Goal: Navigation & Orientation: Find specific page/section

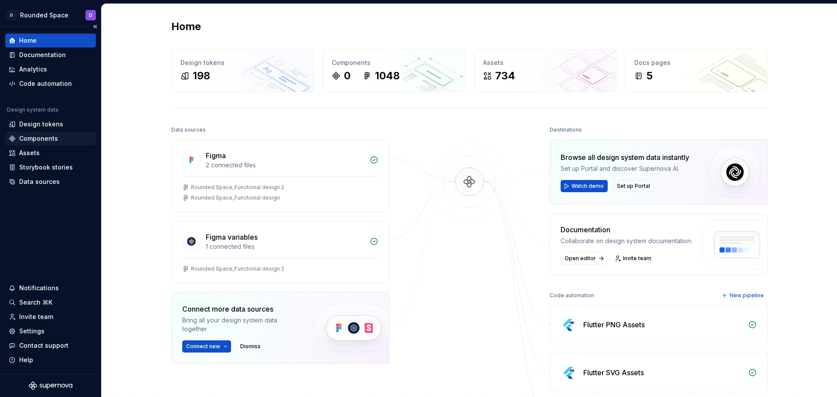
click at [55, 135] on div "Components" at bounding box center [38, 138] width 39 height 9
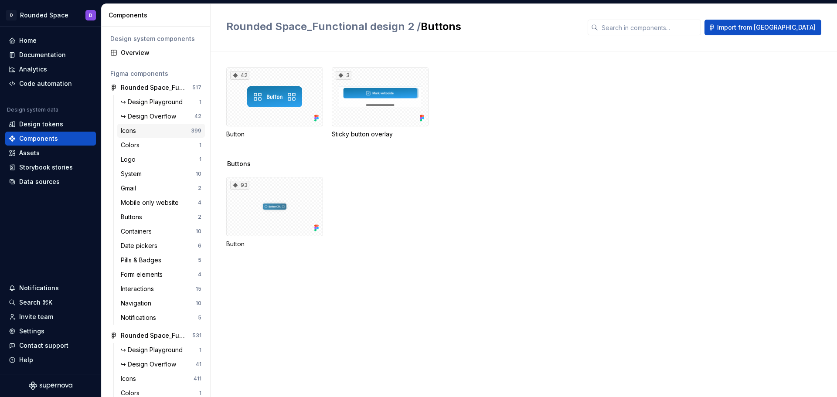
click at [153, 128] on div "Icons" at bounding box center [156, 130] width 70 height 9
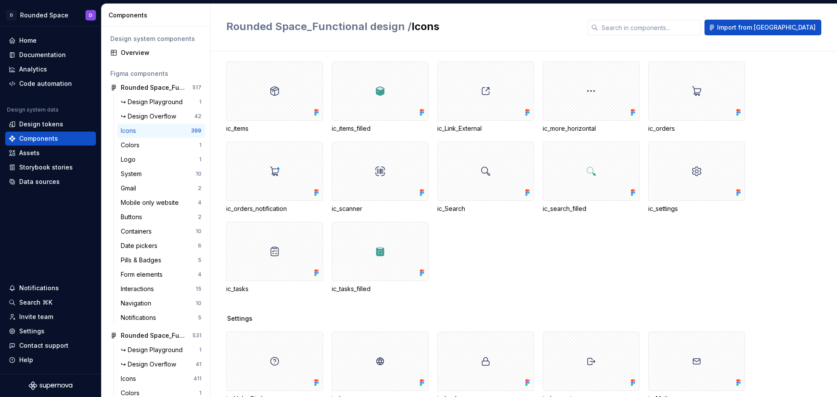
scroll to position [6494, 0]
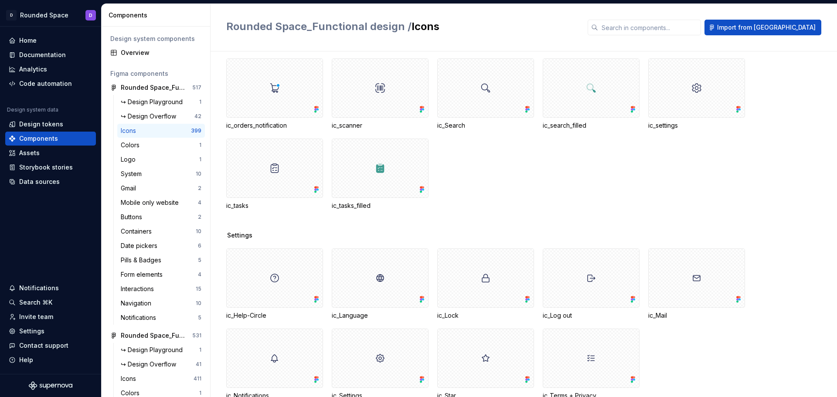
click at [590, 185] on div "ic_Dots_Vertical ic_Exit ic_Exit_Small ic_home ic_home_filled ic_items ic_items…" at bounding box center [531, 54] width 611 height 312
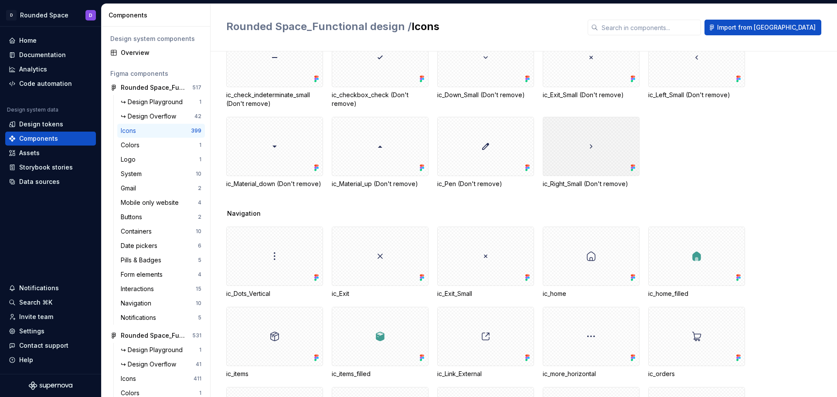
scroll to position [6058, 0]
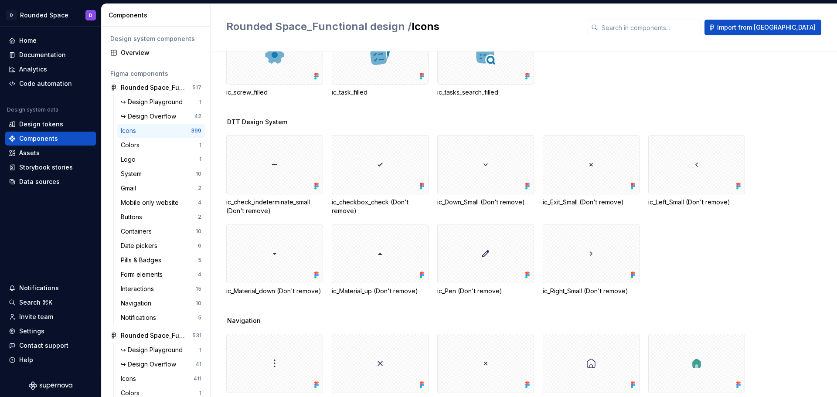
click at [58, 147] on div "Assets" at bounding box center [50, 153] width 91 height 14
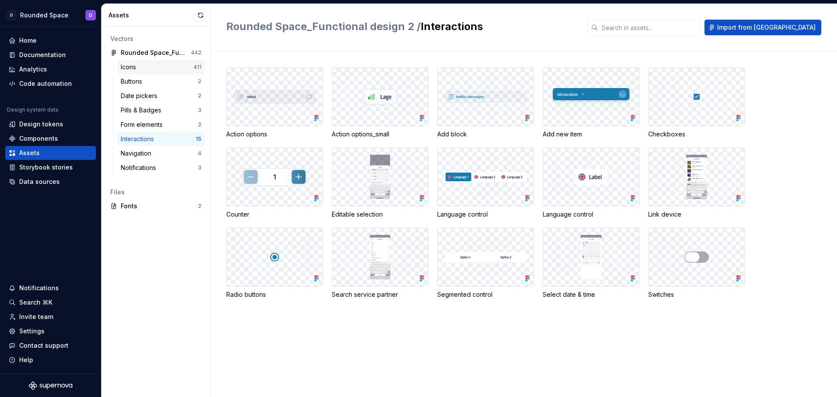
click at [156, 70] on div "Icons" at bounding box center [157, 67] width 73 height 9
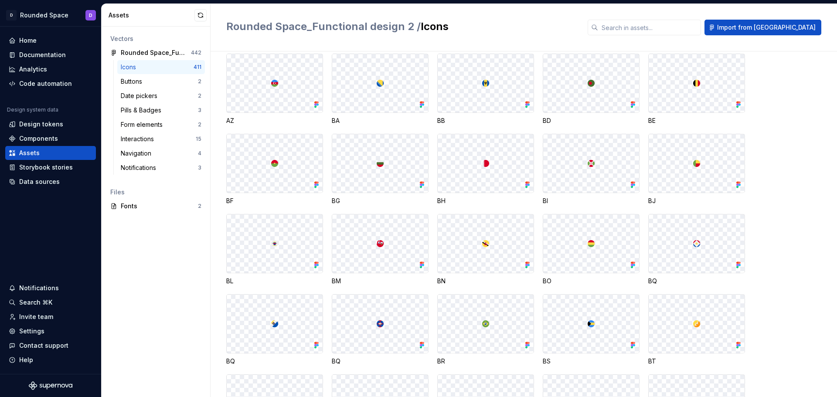
scroll to position [436, 0]
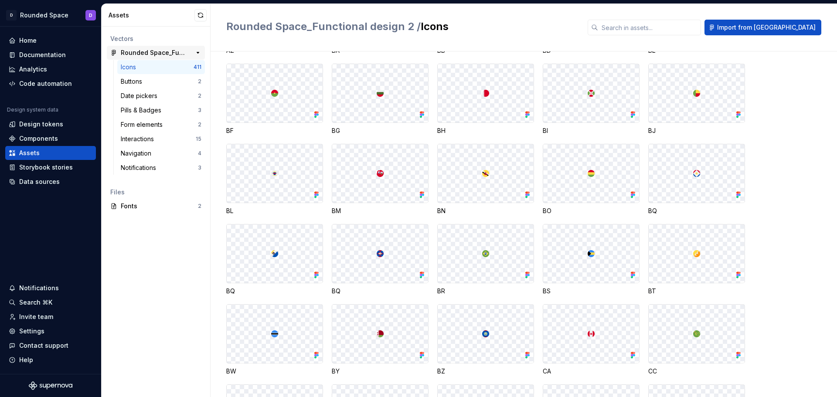
click at [143, 50] on div "Rounded Space_Functional design 2" at bounding box center [153, 52] width 65 height 9
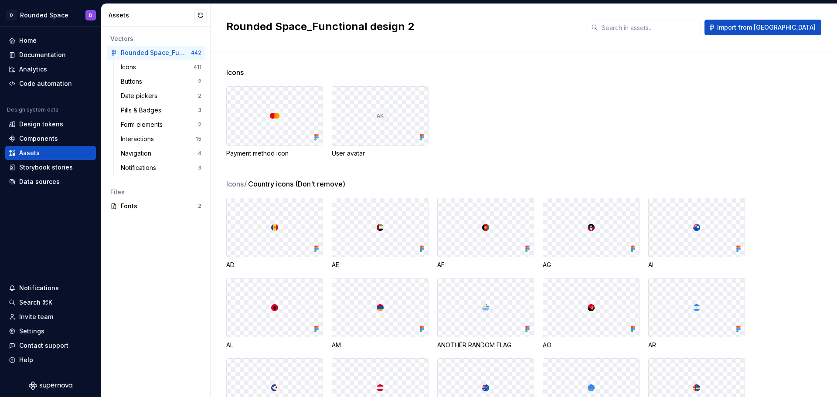
click at [669, 137] on div "Payment method icon User avatar" at bounding box center [531, 121] width 611 height 71
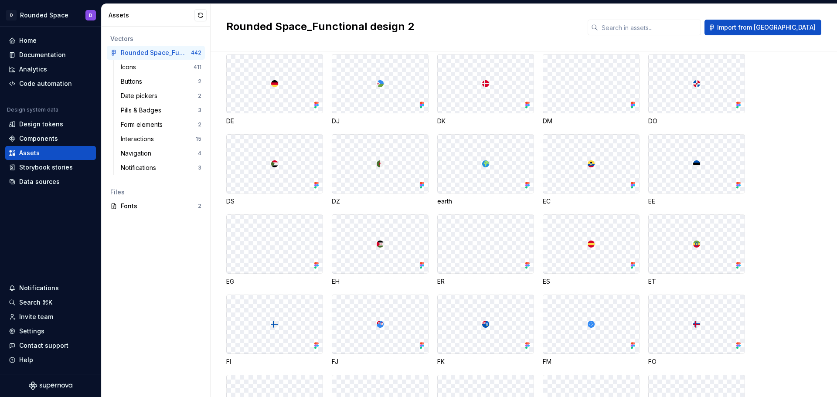
scroll to position [1177, 0]
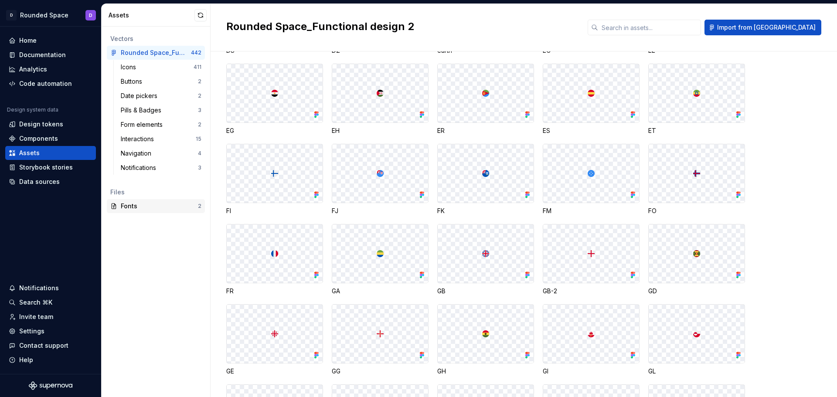
click at [159, 204] on div "Fonts" at bounding box center [159, 206] width 77 height 9
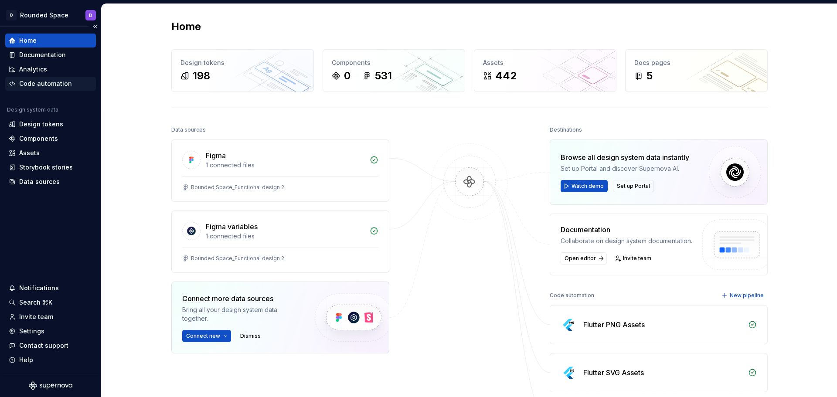
click at [67, 86] on div "Code automation" at bounding box center [45, 83] width 53 height 9
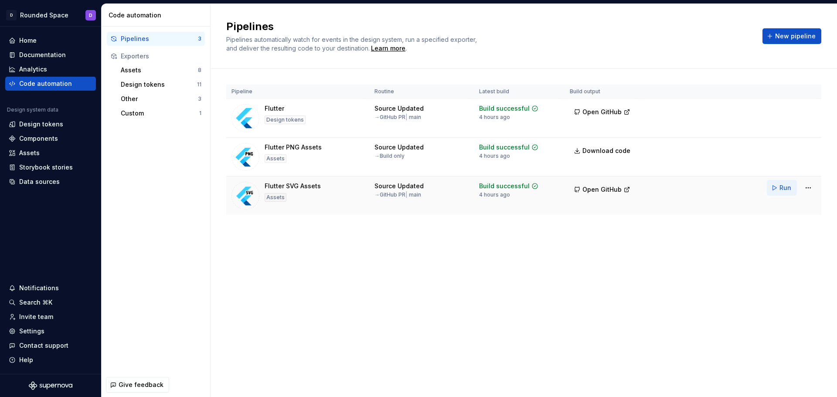
click at [781, 187] on span "Run" at bounding box center [785, 187] width 12 height 9
click at [777, 110] on button "Run" at bounding box center [782, 110] width 30 height 16
click at [45, 139] on div "Components" at bounding box center [38, 138] width 39 height 9
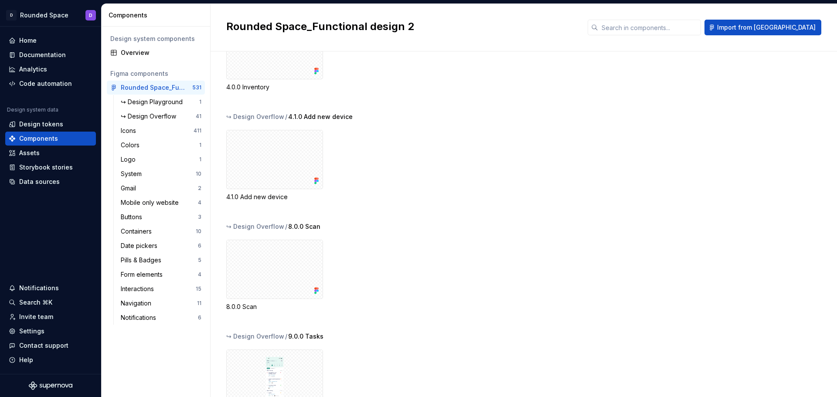
scroll to position [1177, 0]
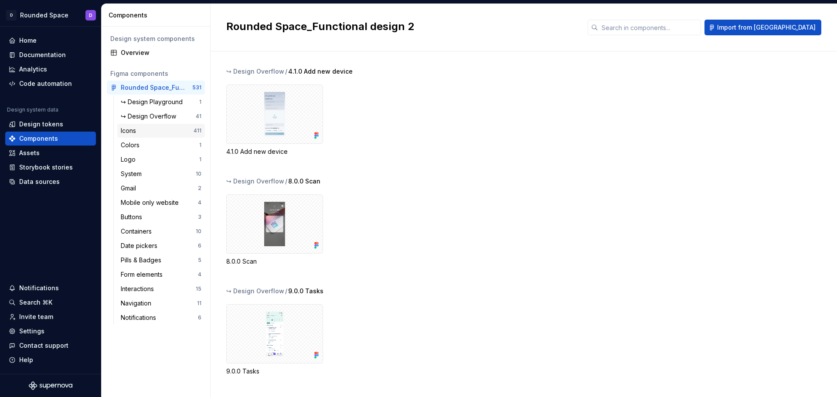
click at [183, 130] on div "Icons" at bounding box center [157, 130] width 73 height 9
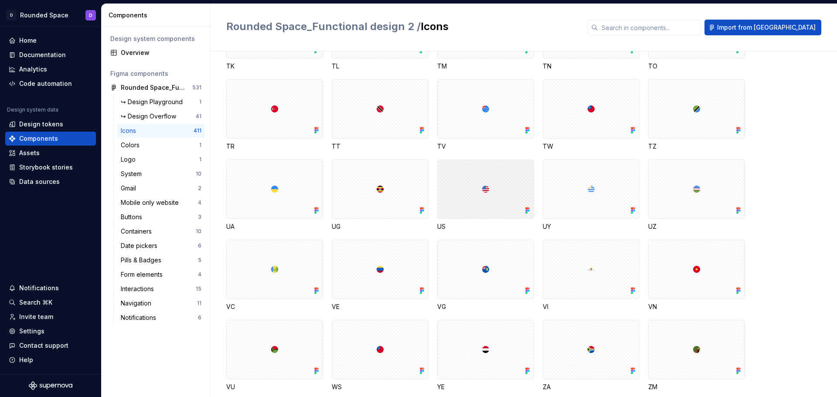
scroll to position [3748, 0]
